Goal: Task Accomplishment & Management: Manage account settings

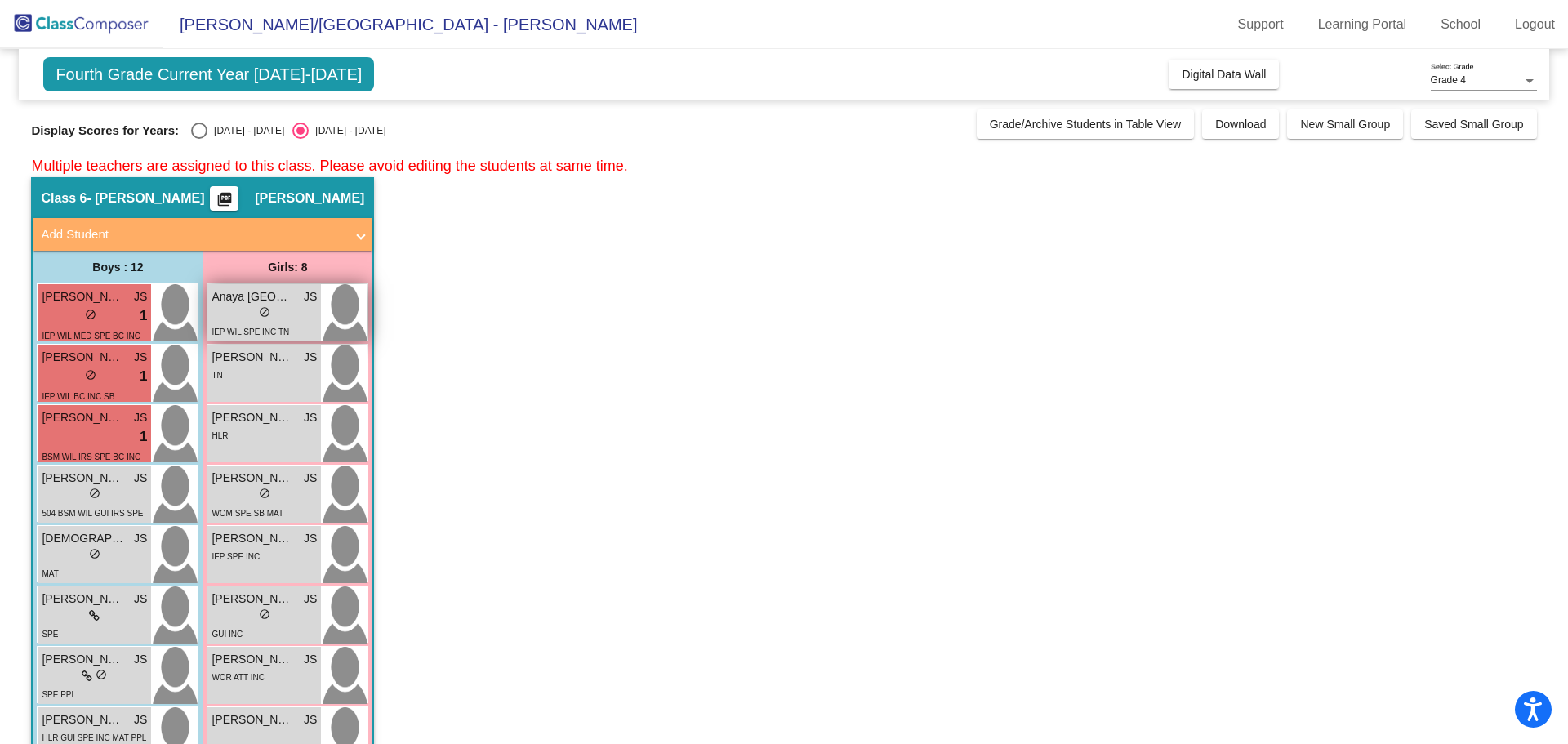
click at [286, 314] on div "lock do_not_disturb_alt" at bounding box center [264, 313] width 105 height 17
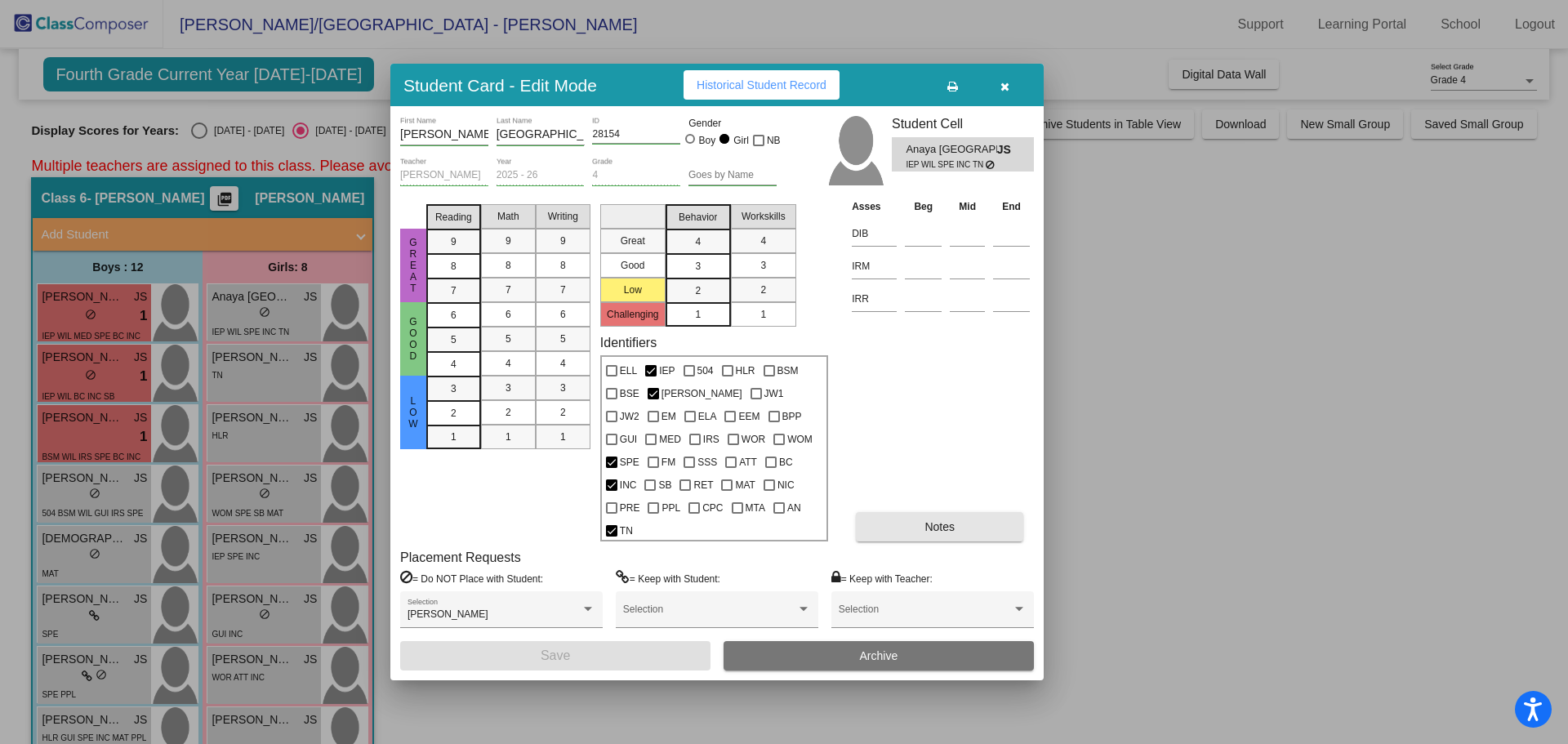
click at [951, 520] on span "Notes" at bounding box center [939, 526] width 31 height 13
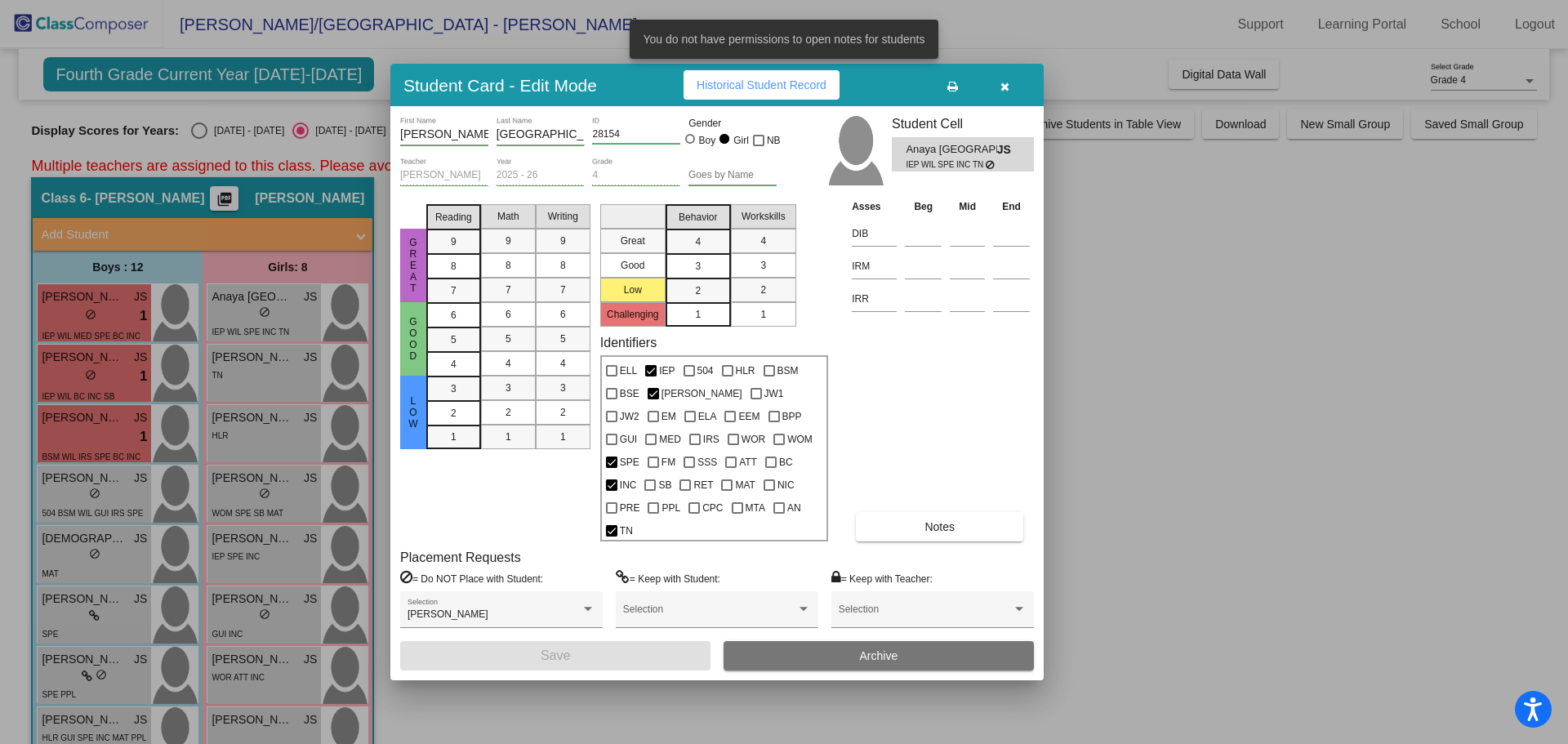
drag, startPoint x: 1099, startPoint y: 97, endPoint x: 1113, endPoint y: 95, distance: 14.1
click at [1099, 97] on div at bounding box center [784, 372] width 1568 height 744
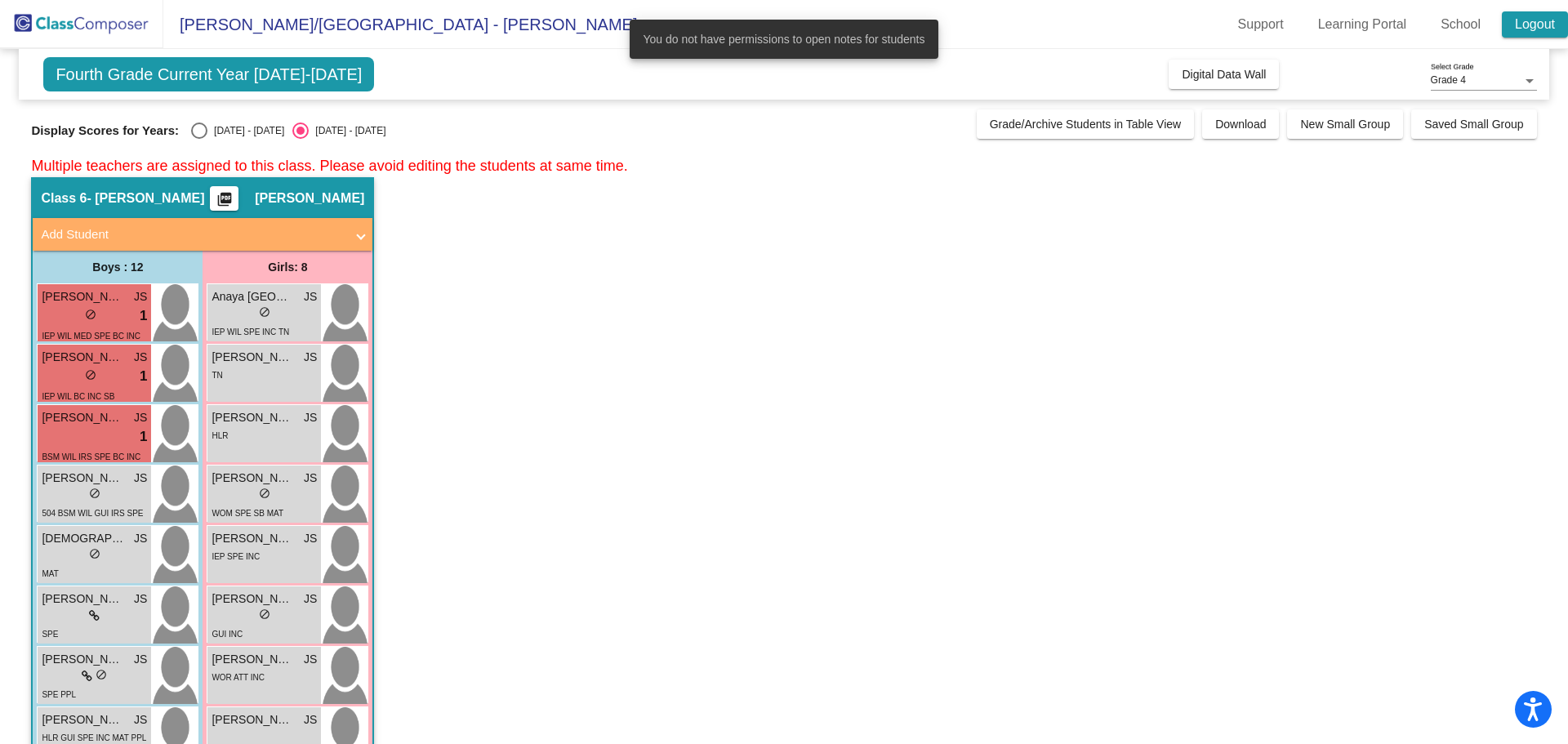
click at [1551, 20] on link "Logout" at bounding box center [1535, 25] width 66 height 27
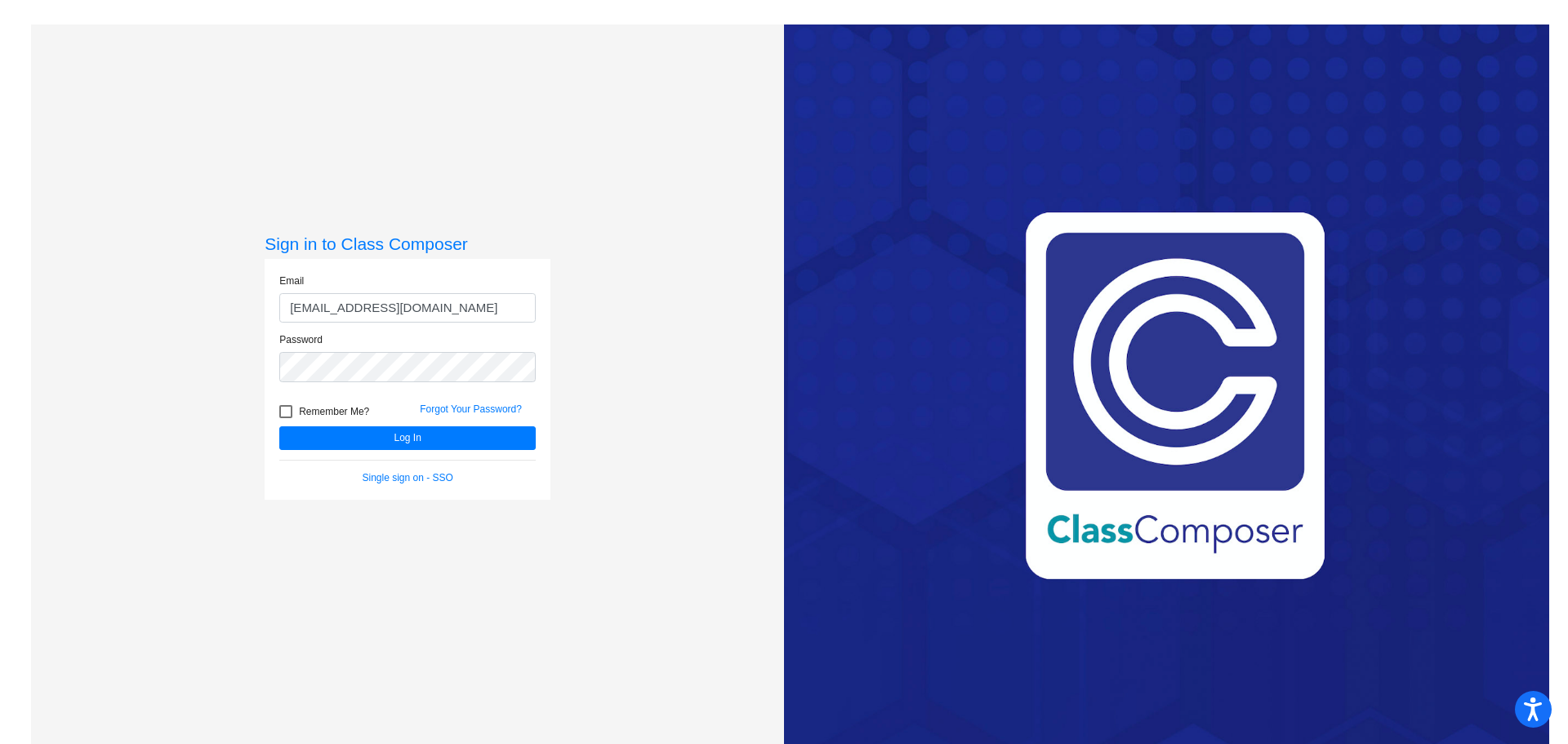
click at [378, 306] on input "[EMAIL_ADDRESS][DOMAIN_NAME]" at bounding box center [408, 308] width 256 height 31
click at [377, 307] on input "[EMAIL_ADDRESS][DOMAIN_NAME]" at bounding box center [408, 308] width 256 height 31
click at [518, 307] on input "[EMAIL_ADDRESS][DOMAIN_NAME]" at bounding box center [408, 308] width 256 height 31
drag, startPoint x: 508, startPoint y: 307, endPoint x: 47, endPoint y: 326, distance: 461.4
click at [48, 326] on div "Sign in to Class Composer Email [EMAIL_ADDRESS][DOMAIN_NAME] Password Remember …" at bounding box center [408, 397] width 753 height 744
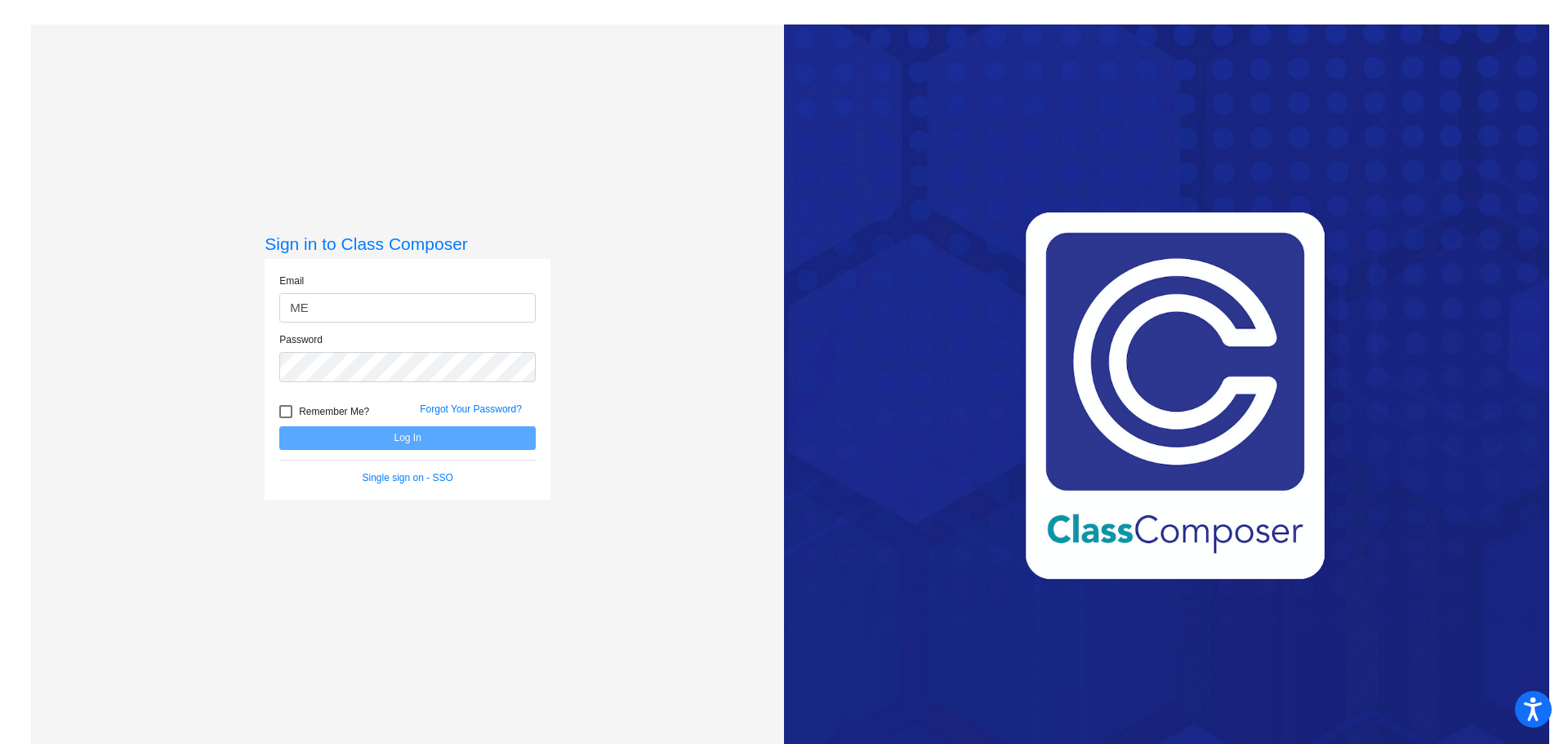
type input "M"
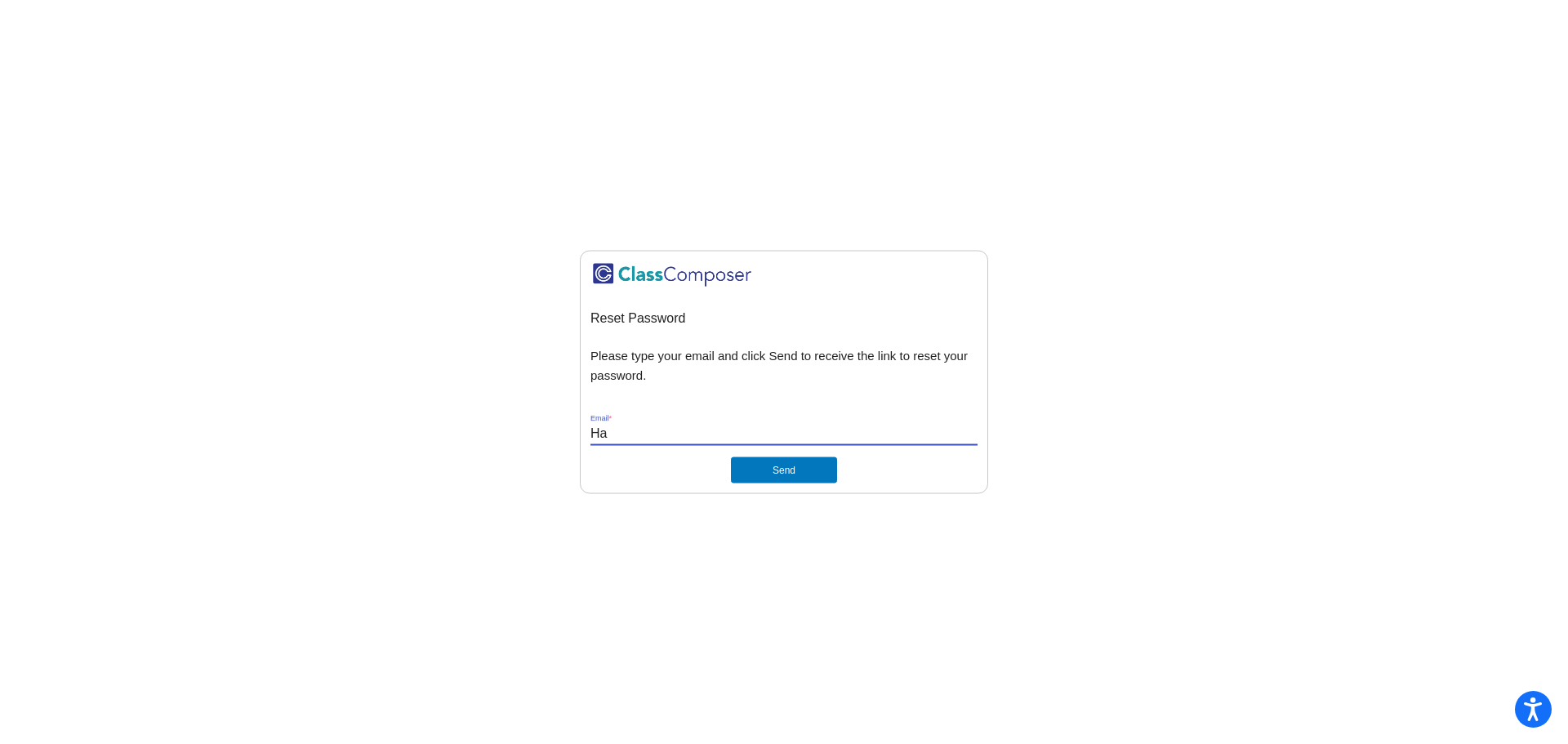
type input "H"
type input "n"
type input "metcalfd@harrisontwp.k12.nj.us"
click at [796, 475] on button "Send" at bounding box center [784, 470] width 106 height 27
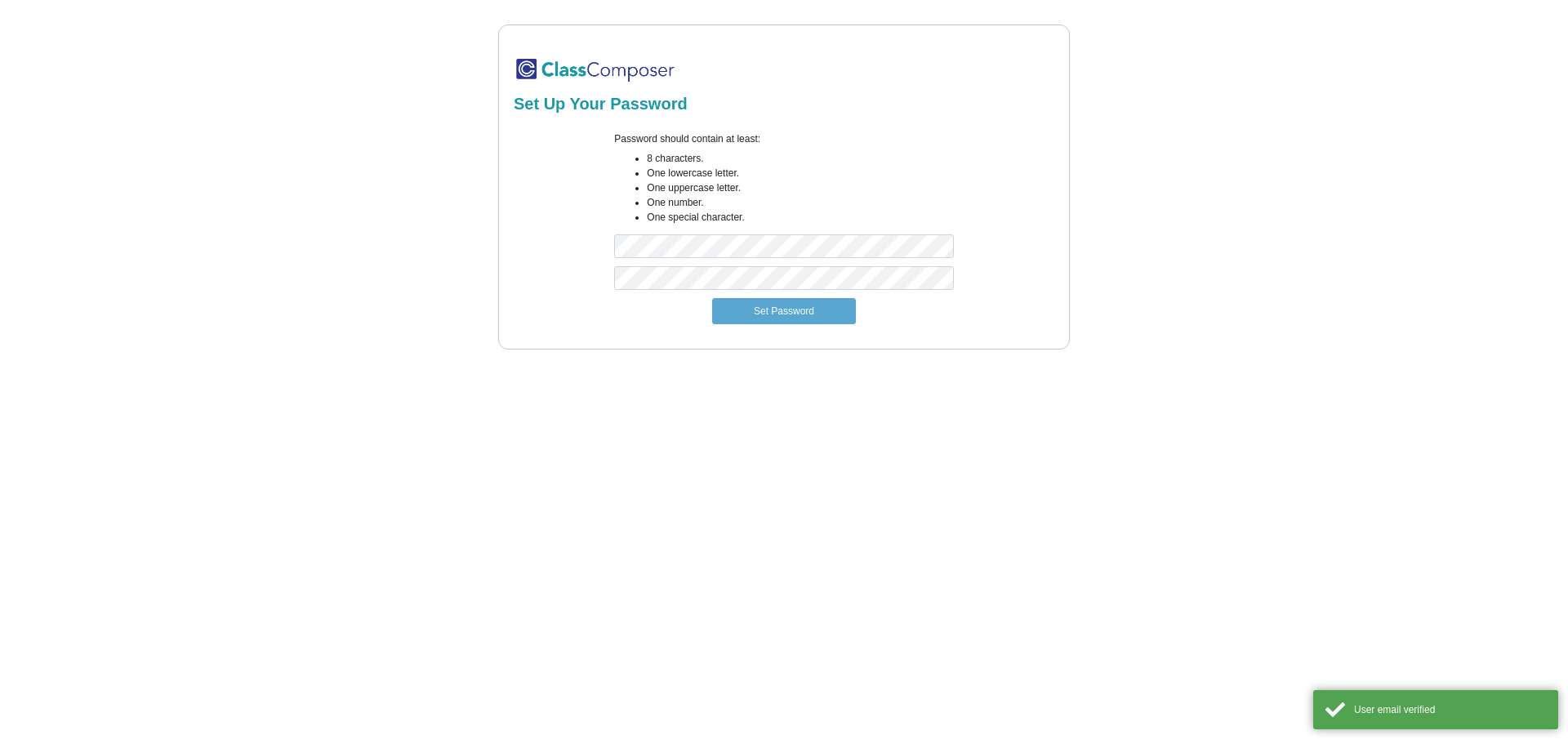
click at [675, 260] on div "Password should contain at least: 8 characters. One lowercase letter. One upper…" at bounding box center [783, 199] width 363 height 135
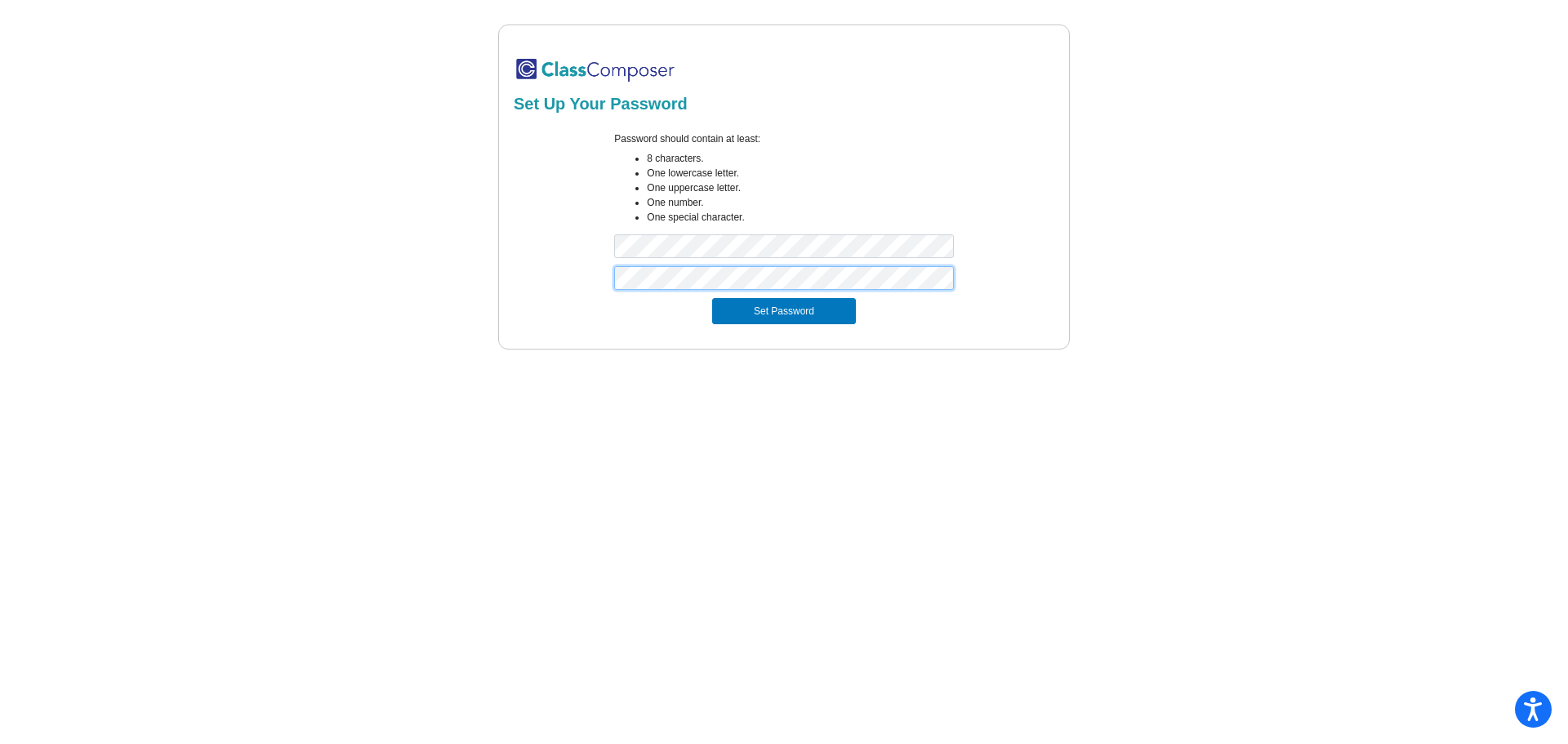
click at [712, 298] on button "Set Password" at bounding box center [784, 311] width 144 height 27
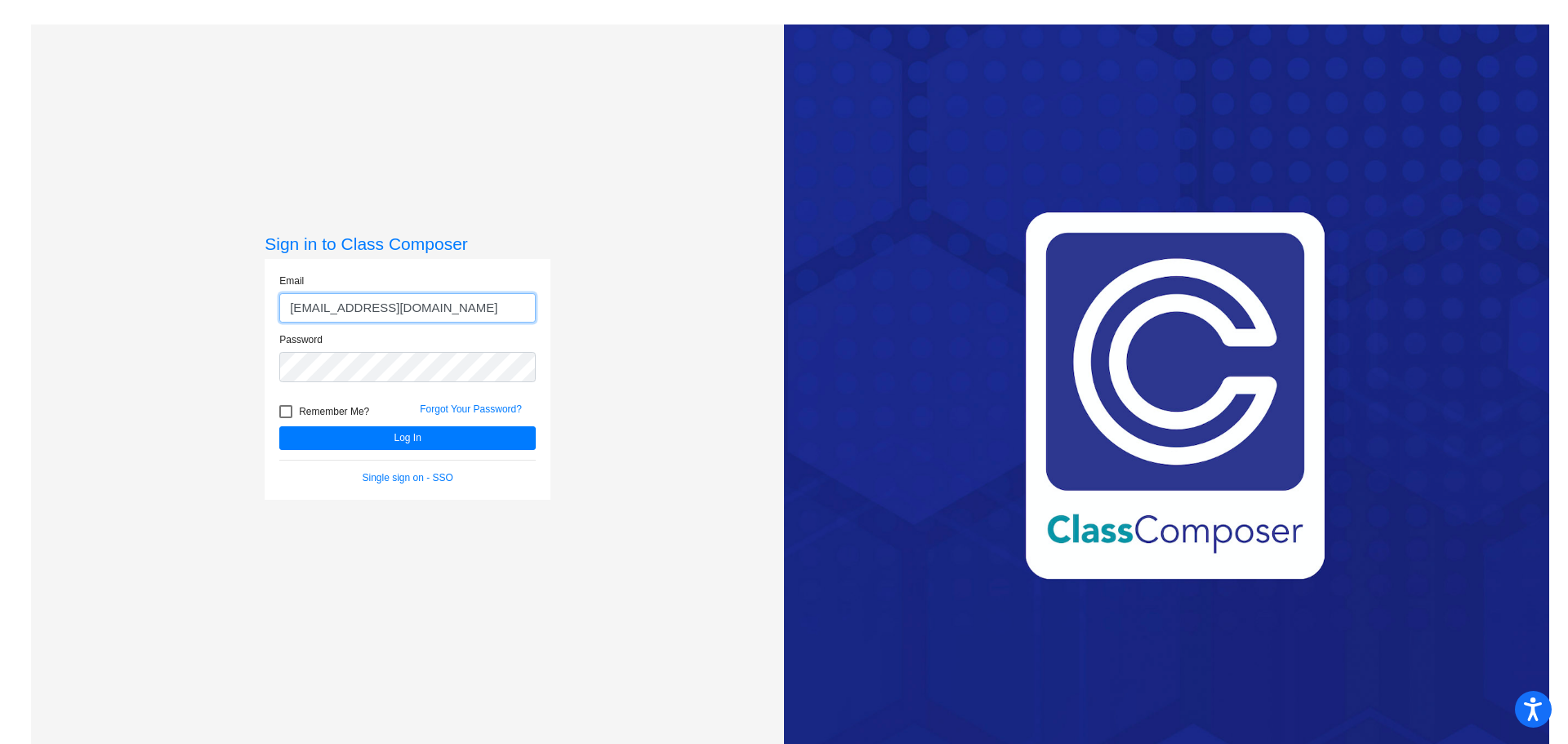
type input "metcalfd@harrisontwp.k12.nj.us"
click at [381, 442] on button "Log In" at bounding box center [408, 438] width 256 height 24
